Goal: Information Seeking & Learning: Learn about a topic

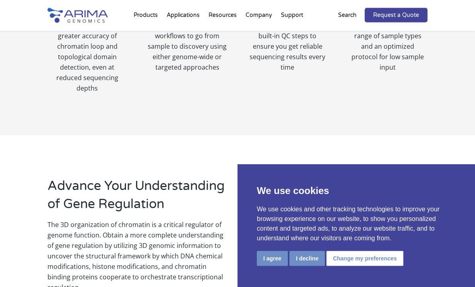
scroll to position [554, 0]
click at [272, 266] on button "I agree" at bounding box center [272, 258] width 31 height 15
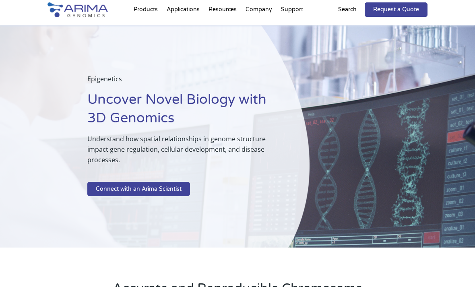
scroll to position [0, 0]
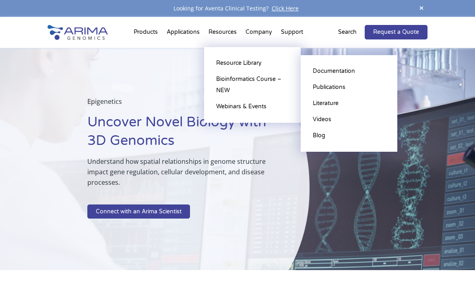
click at [339, 68] on link "Documentation" at bounding box center [349, 71] width 81 height 16
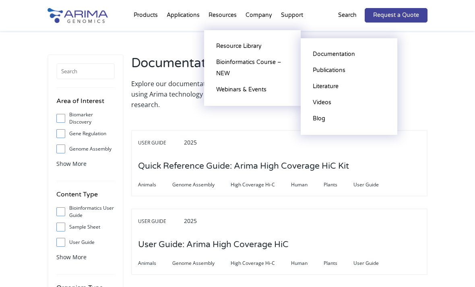
click at [337, 68] on link "Publications" at bounding box center [349, 70] width 81 height 16
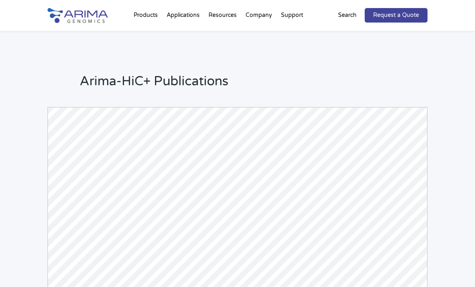
click at [287, 93] on h2 "Arima-HiC+ Publications" at bounding box center [254, 85] width 348 height 24
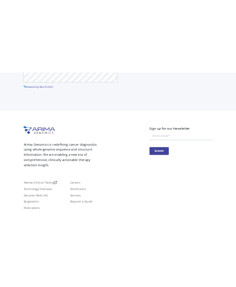
scroll to position [512, 0]
